Goal: Contribute content: Contribute content

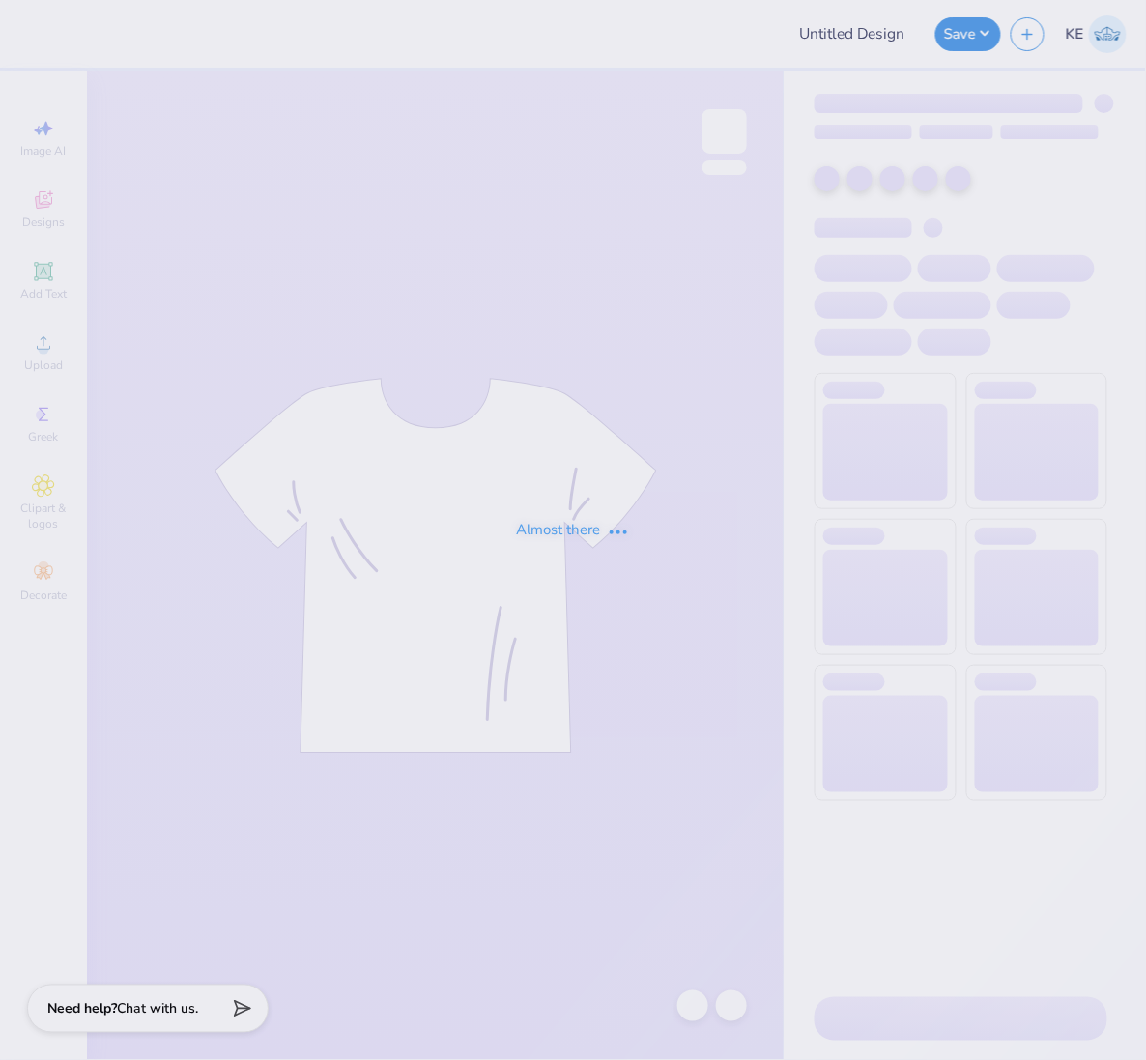
type input "APO Fall Rush '25"
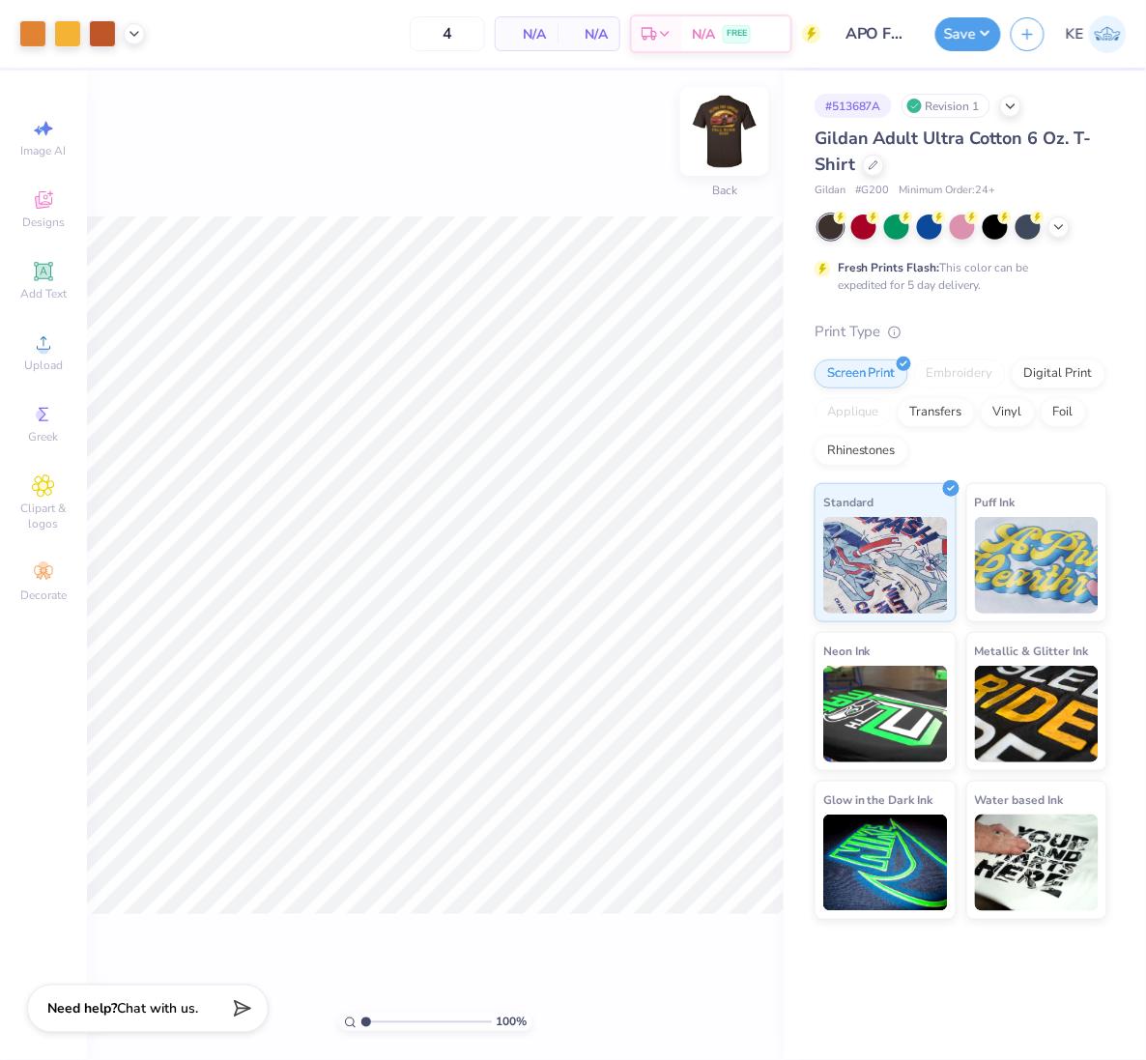
click at [710, 155] on img at bounding box center [724, 131] width 77 height 77
click at [34, 349] on icon at bounding box center [43, 343] width 23 height 23
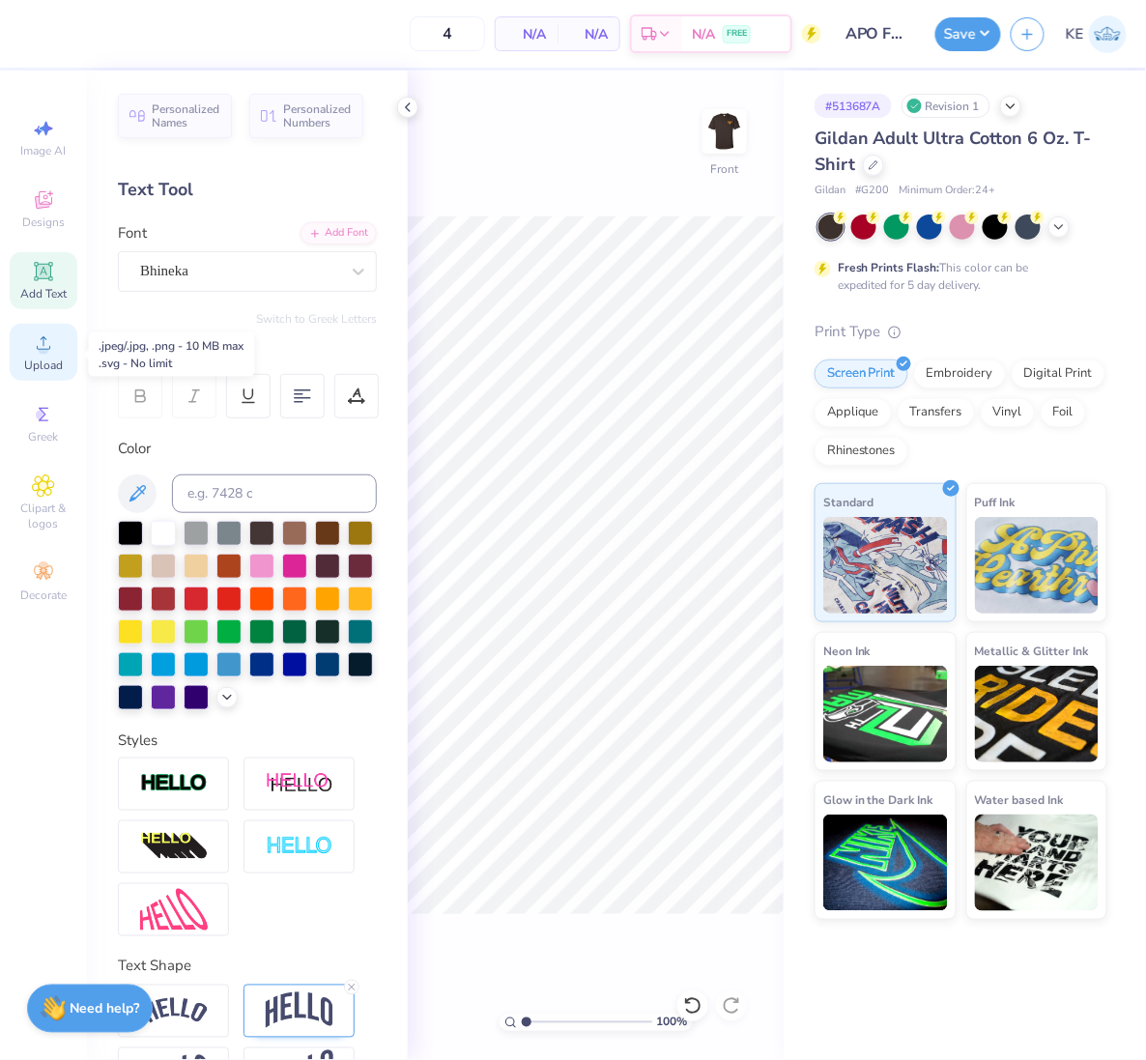
click at [52, 363] on span "Upload" at bounding box center [43, 365] width 39 height 15
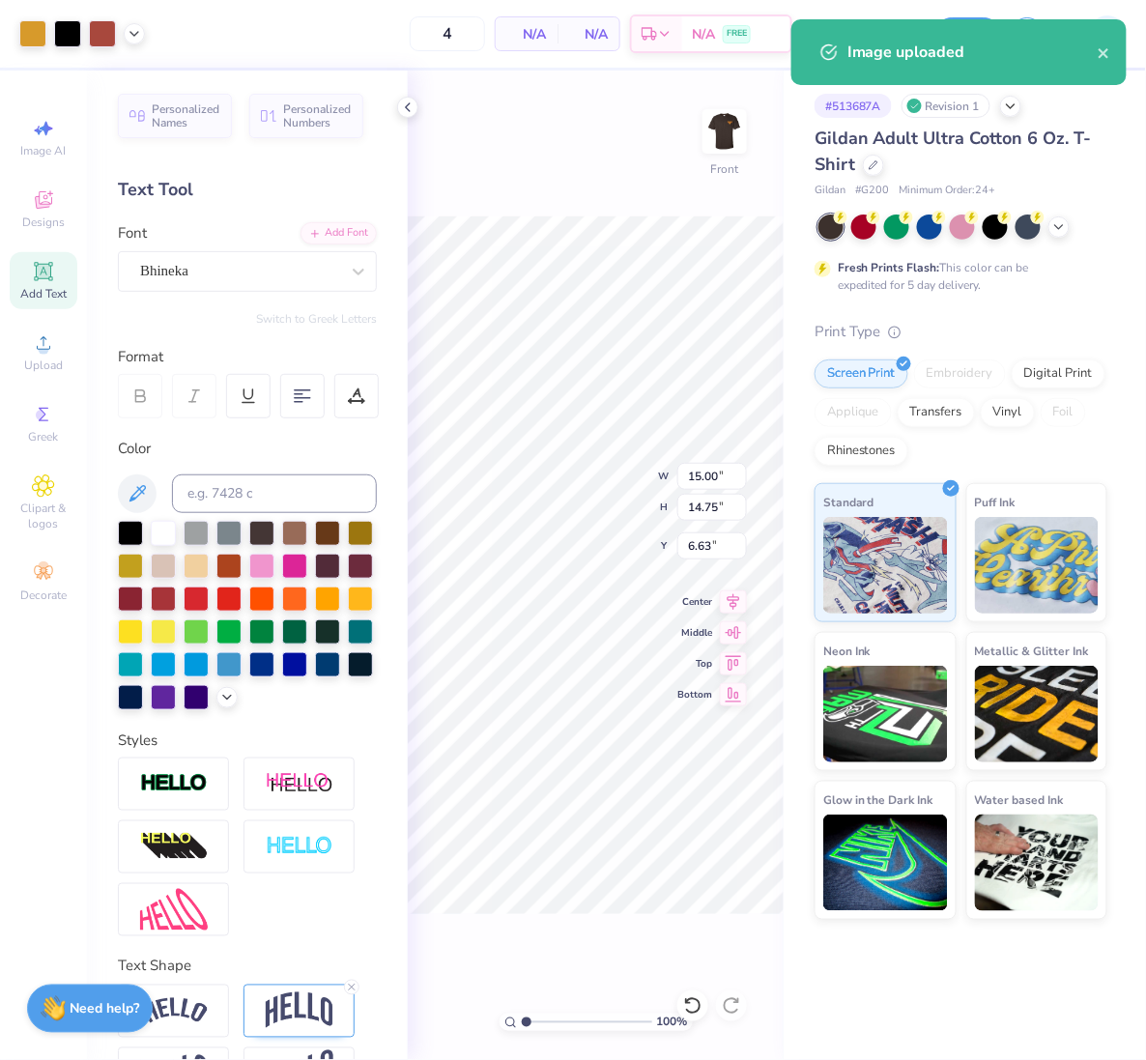
click at [409, 118] on div "100 % Front W 15.00 15.00 " H 14.75 14.75 " Y 6.63 6.63 " Center Middle Top Bot…" at bounding box center [596, 566] width 376 height 990
click at [410, 104] on icon at bounding box center [407, 107] width 15 height 15
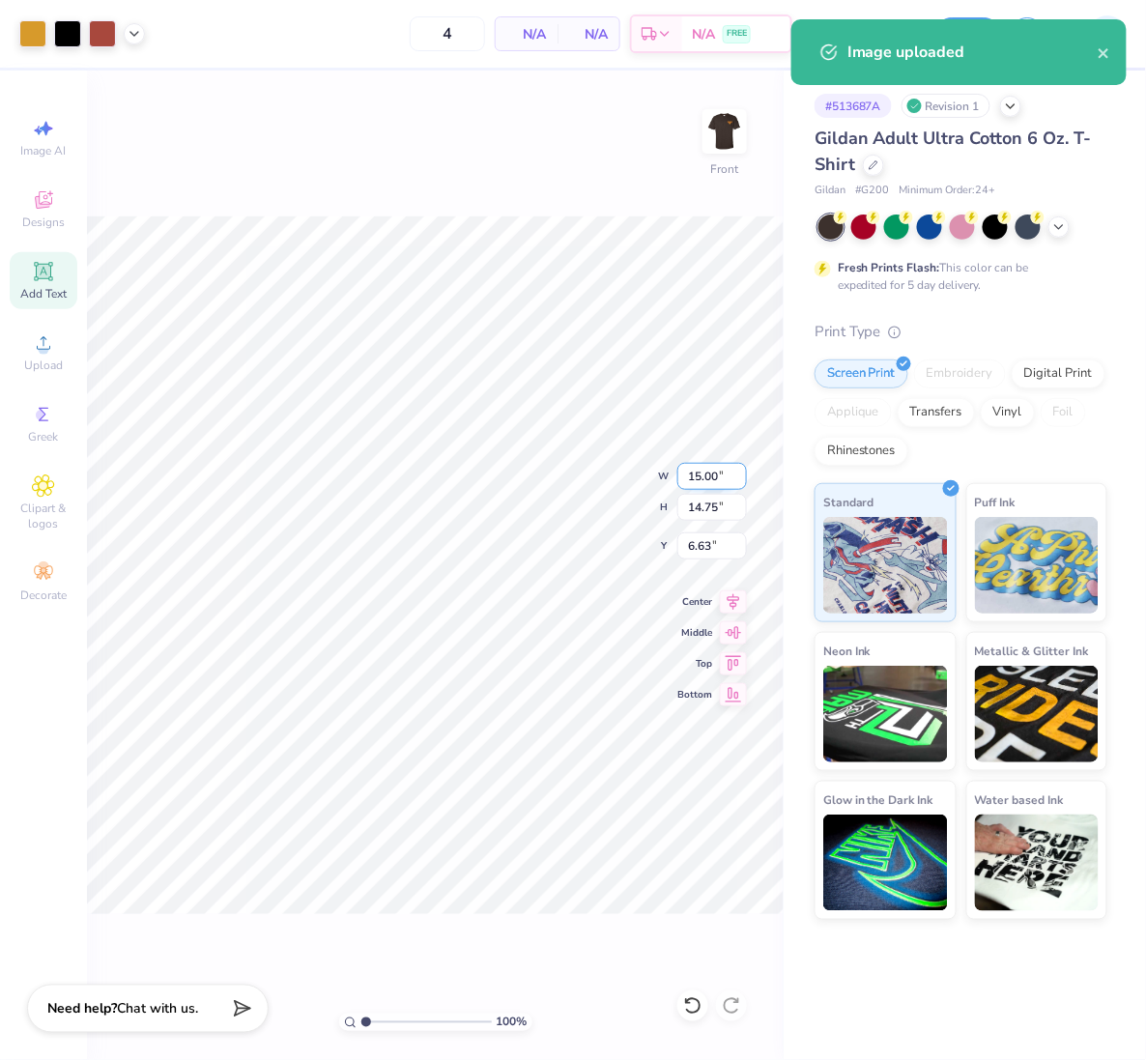
click at [702, 476] on input "15.00" at bounding box center [713, 476] width 70 height 27
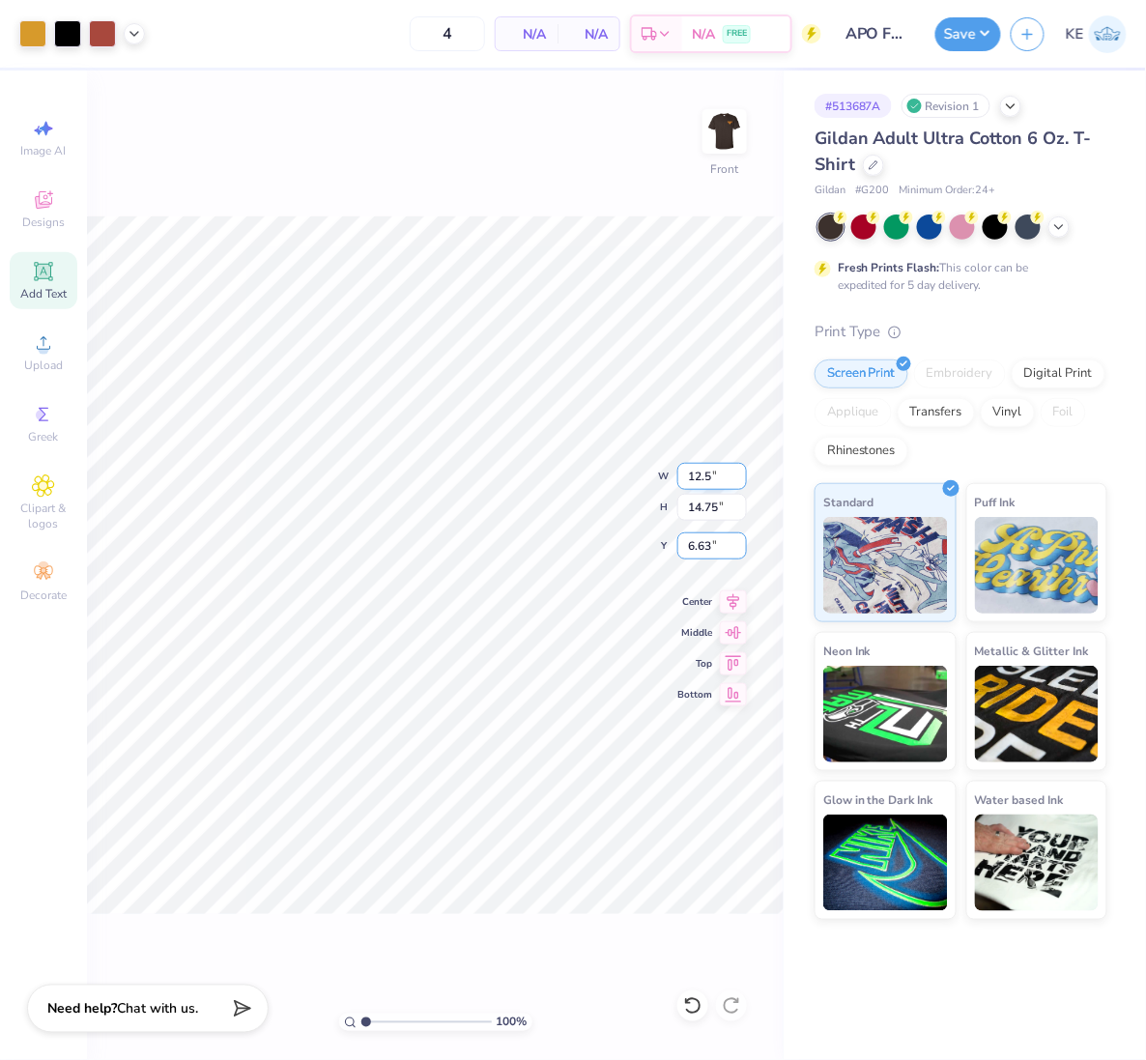
type input "12.50"
type input "12.29"
type input "3.00"
click at [717, 678] on div "100 % Front" at bounding box center [435, 566] width 697 height 990
drag, startPoint x: 738, startPoint y: 121, endPoint x: 771, endPoint y: 201, distance: 86.7
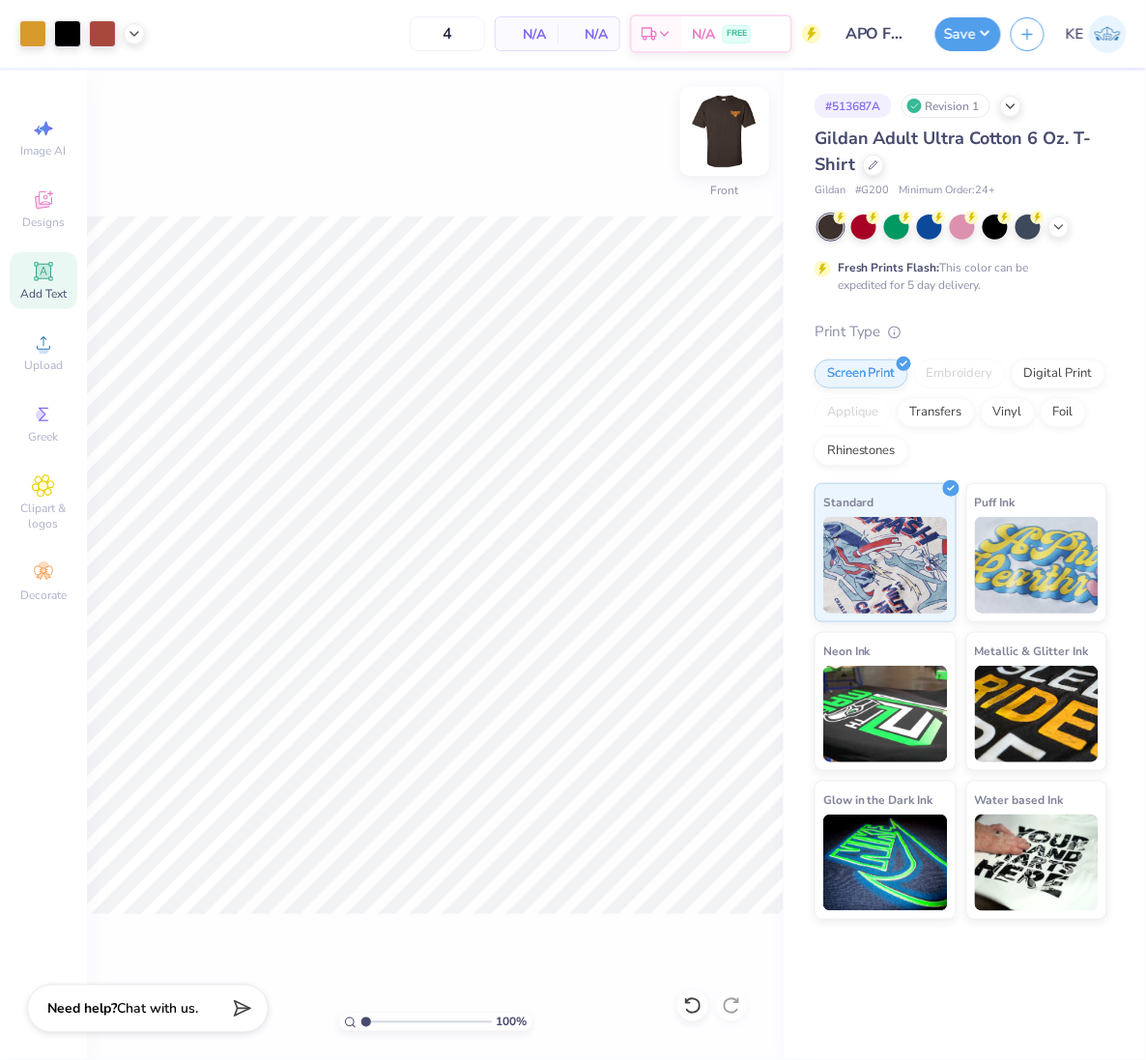
click at [738, 121] on img at bounding box center [724, 131] width 77 height 77
click at [60, 351] on div "Upload" at bounding box center [44, 352] width 68 height 57
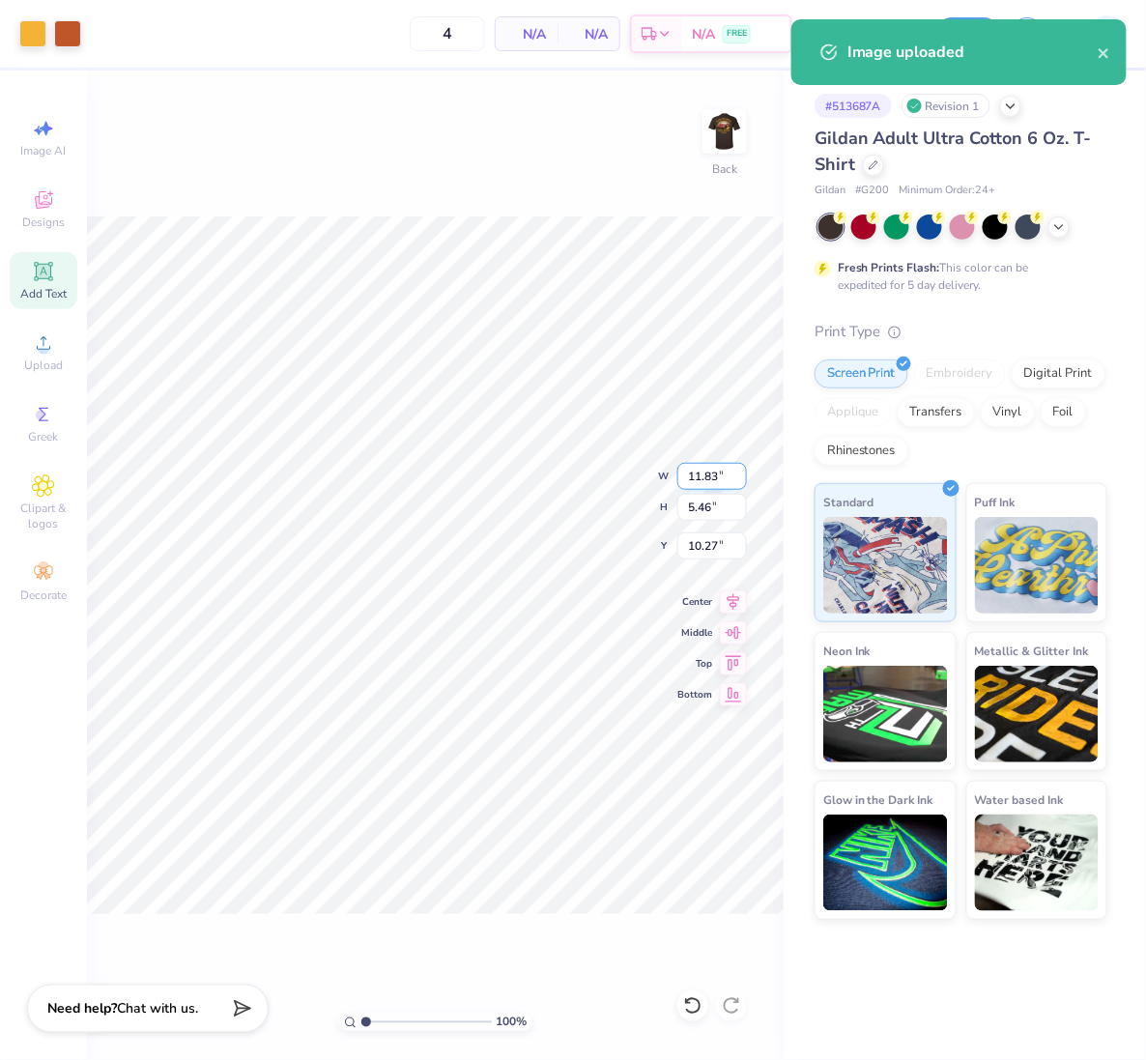
click at [715, 475] on input "11.83" at bounding box center [713, 476] width 70 height 27
type input "3.50"
type input "1.61"
type input "3.00"
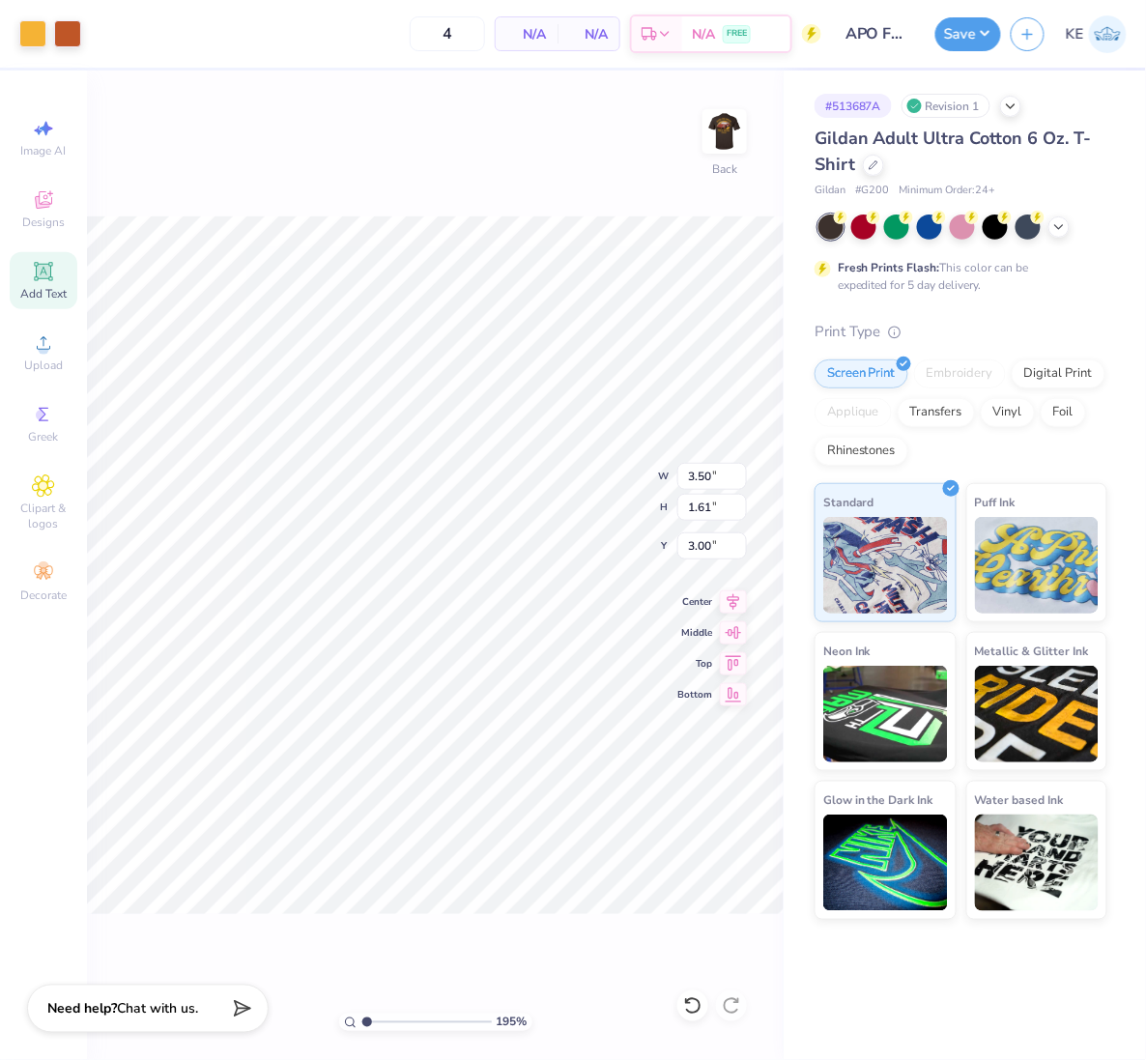
type input "1"
click at [720, 131] on img at bounding box center [724, 131] width 77 height 77
click at [737, 596] on icon at bounding box center [733, 599] width 27 height 23
click at [974, 23] on button "Save" at bounding box center [969, 31] width 66 height 34
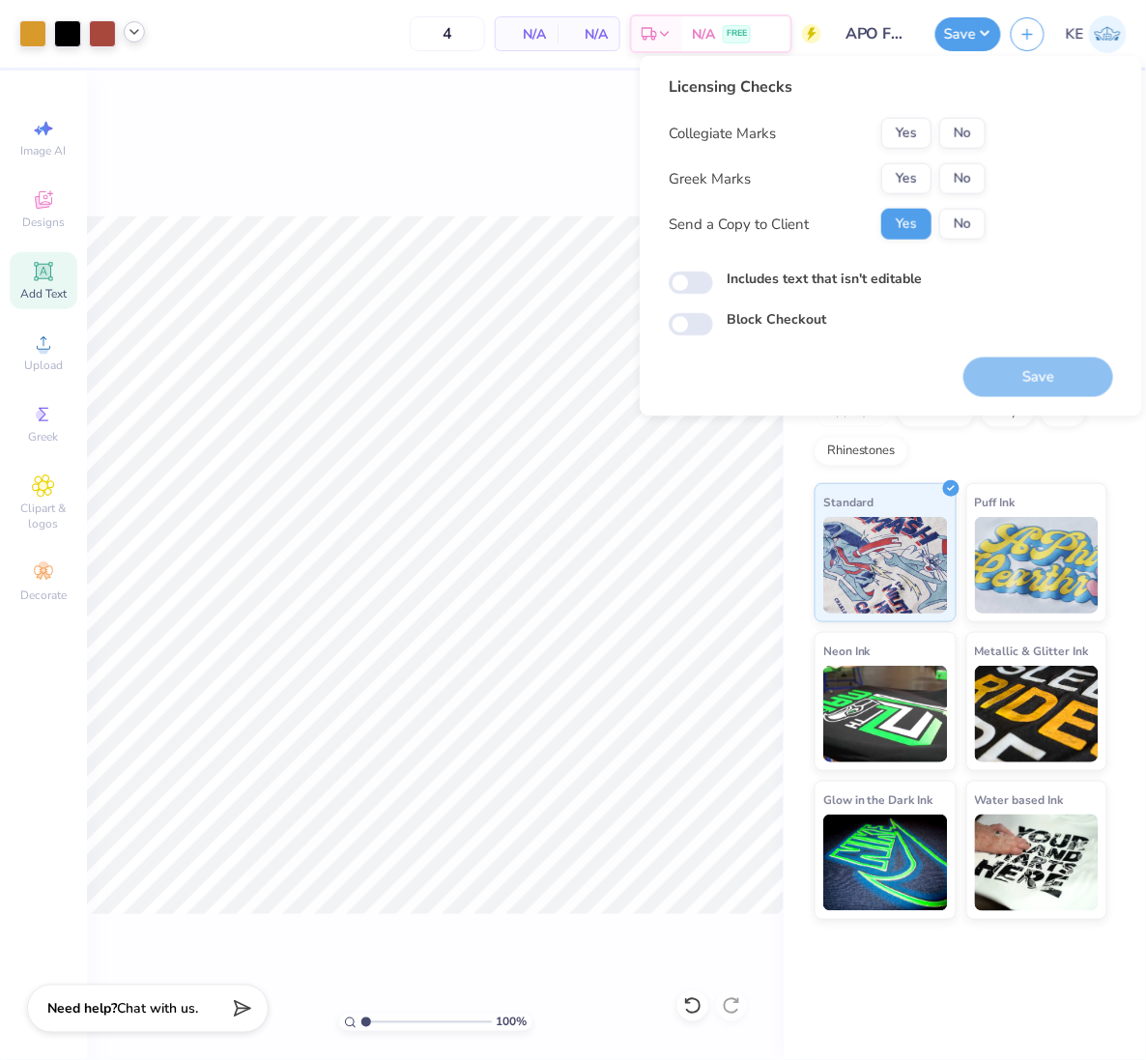
click at [133, 37] on icon at bounding box center [134, 31] width 15 height 15
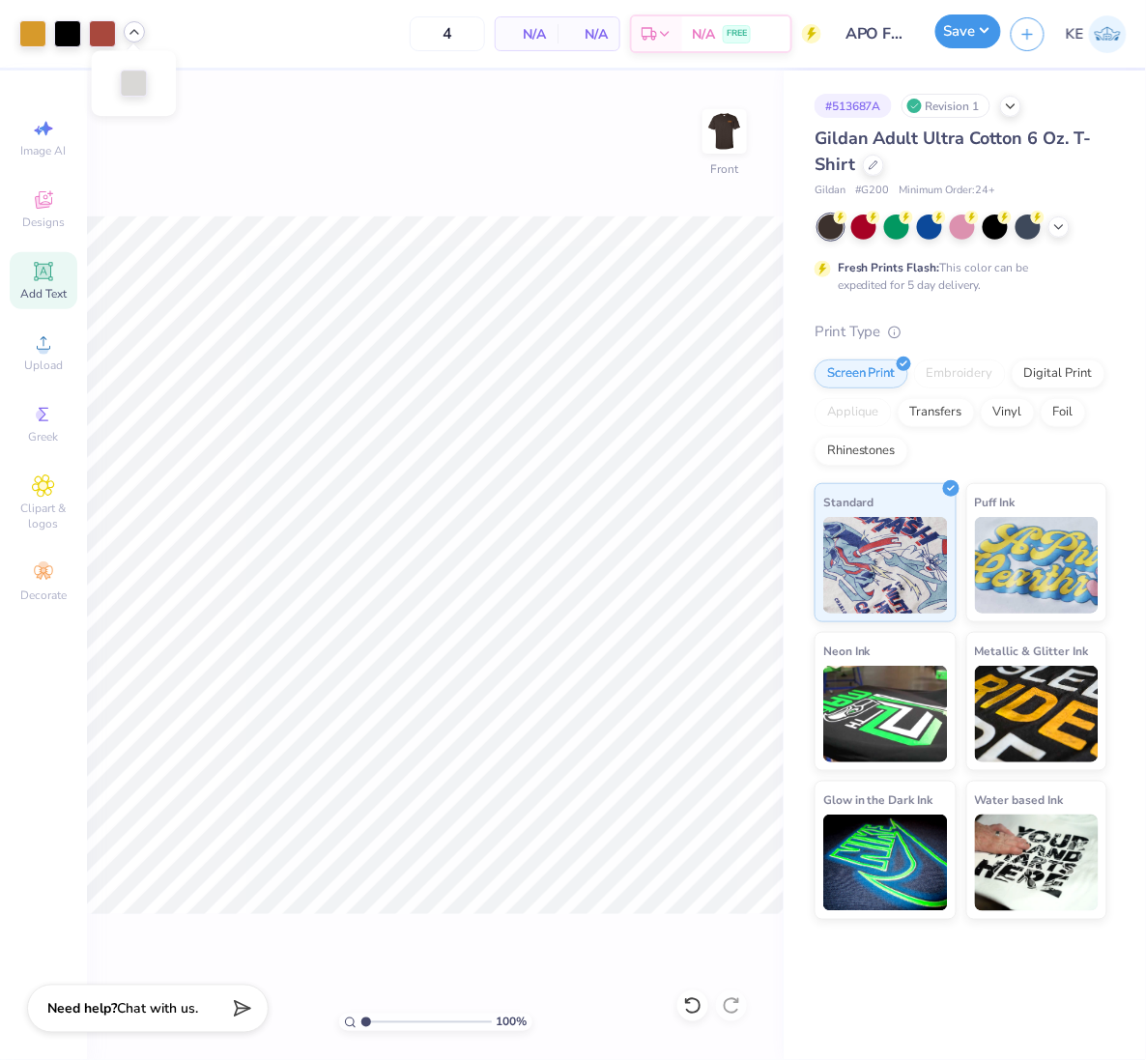
click at [962, 42] on button "Save" at bounding box center [969, 31] width 66 height 34
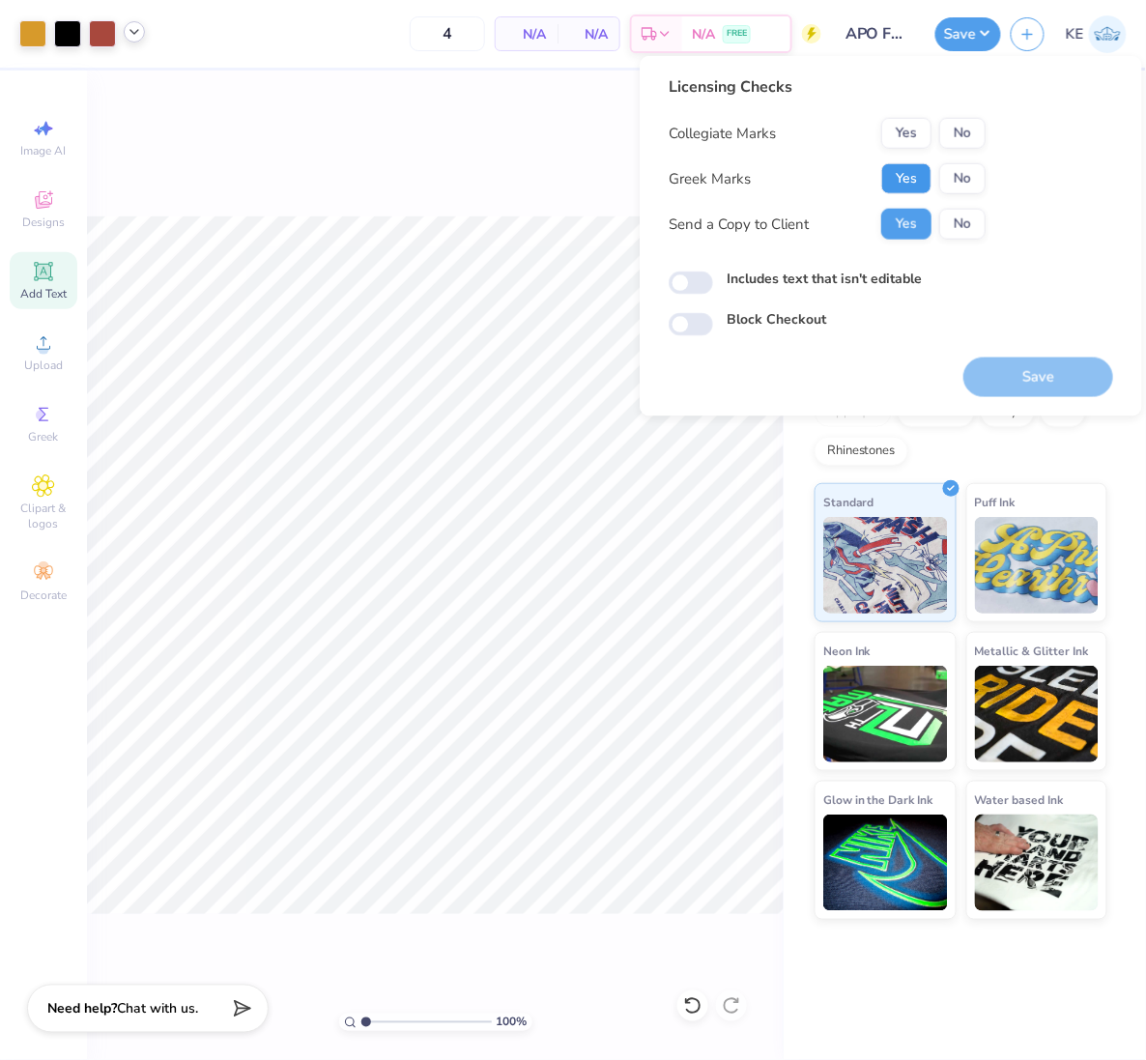
click at [913, 167] on button "Yes" at bounding box center [906, 178] width 50 height 31
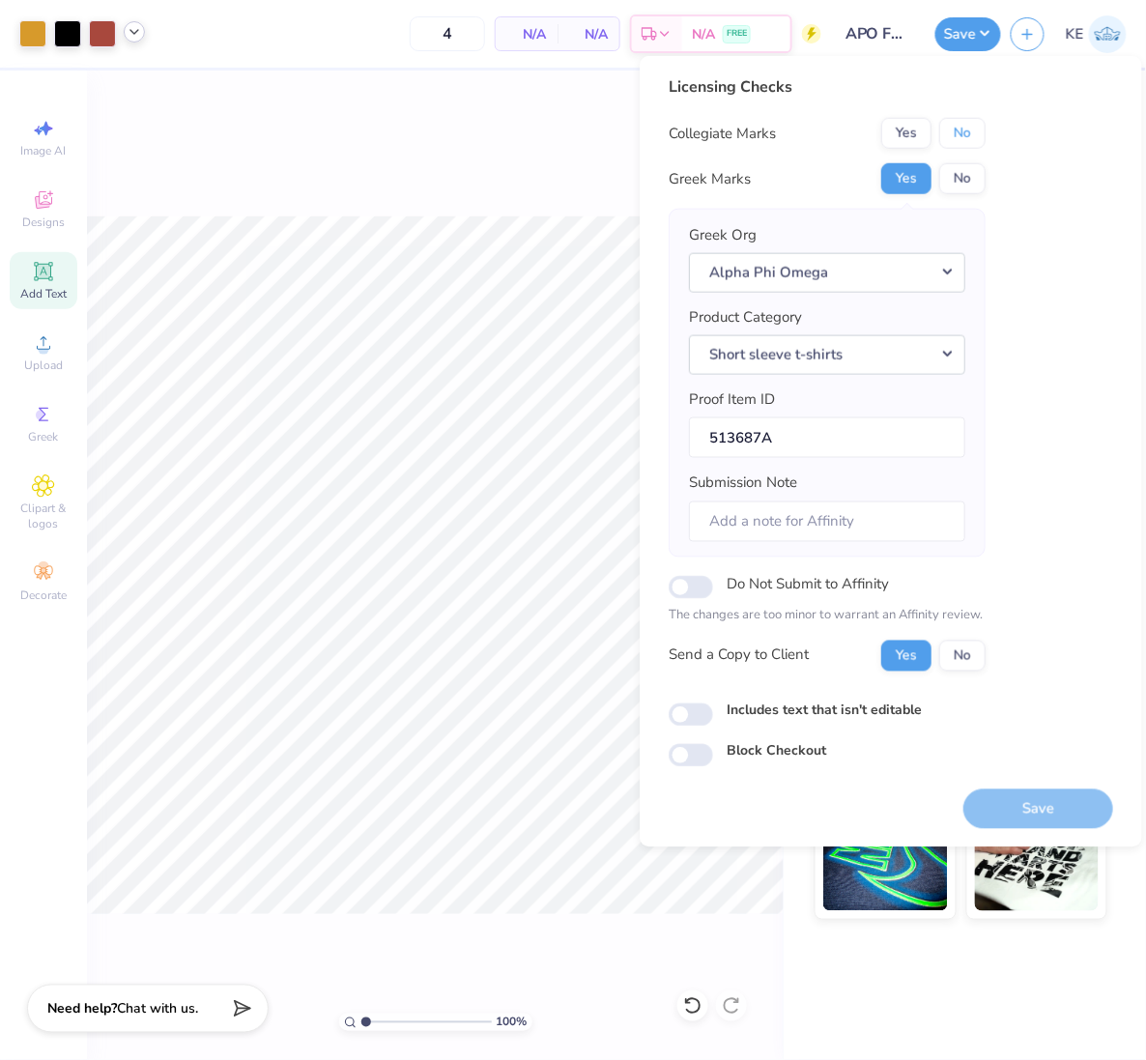
click at [967, 121] on button "No" at bounding box center [962, 133] width 46 height 31
click at [1027, 797] on button "Save" at bounding box center [1039, 809] width 150 height 40
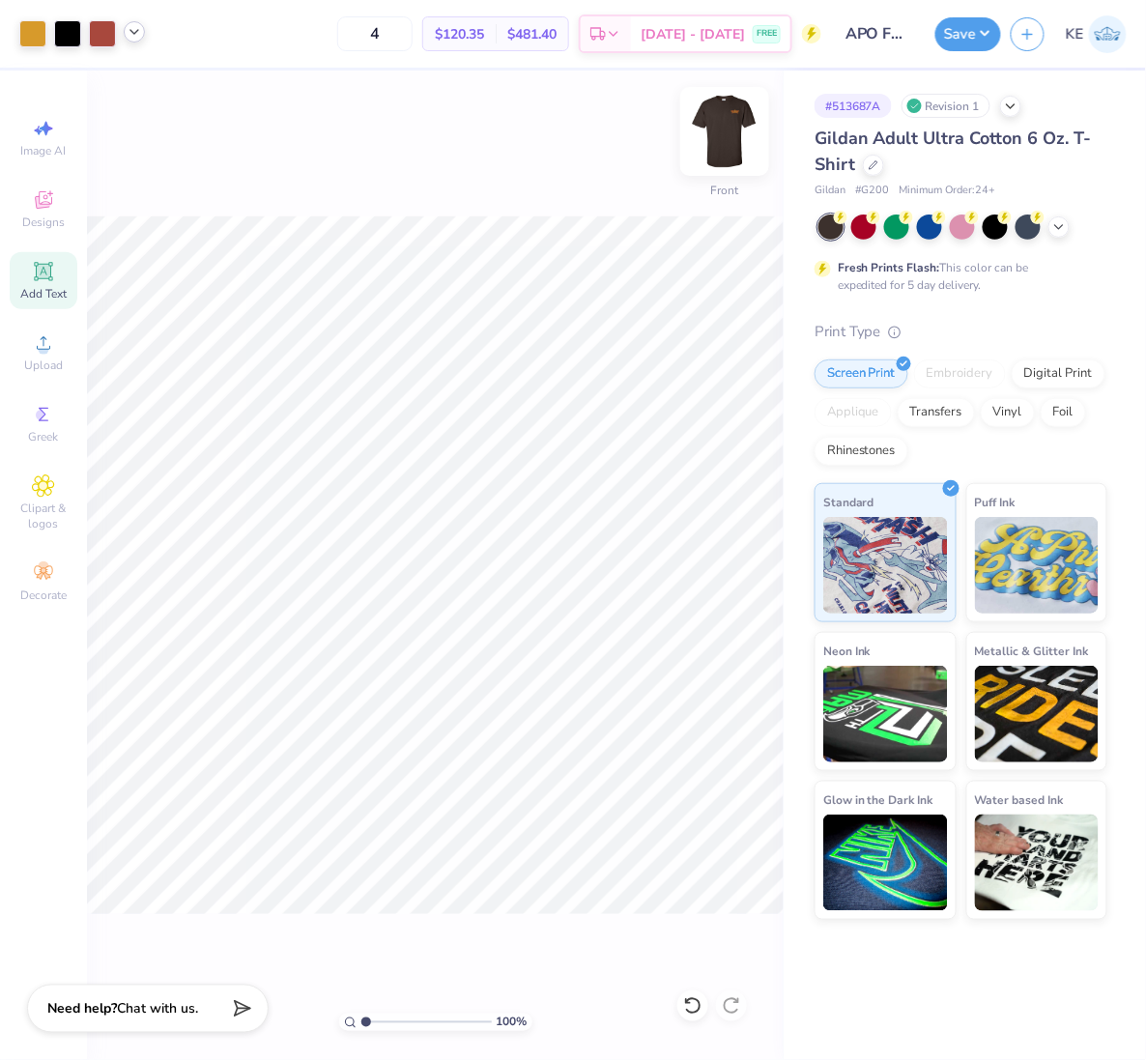
click at [723, 118] on img at bounding box center [724, 131] width 77 height 77
